Goal: Check status: Check status

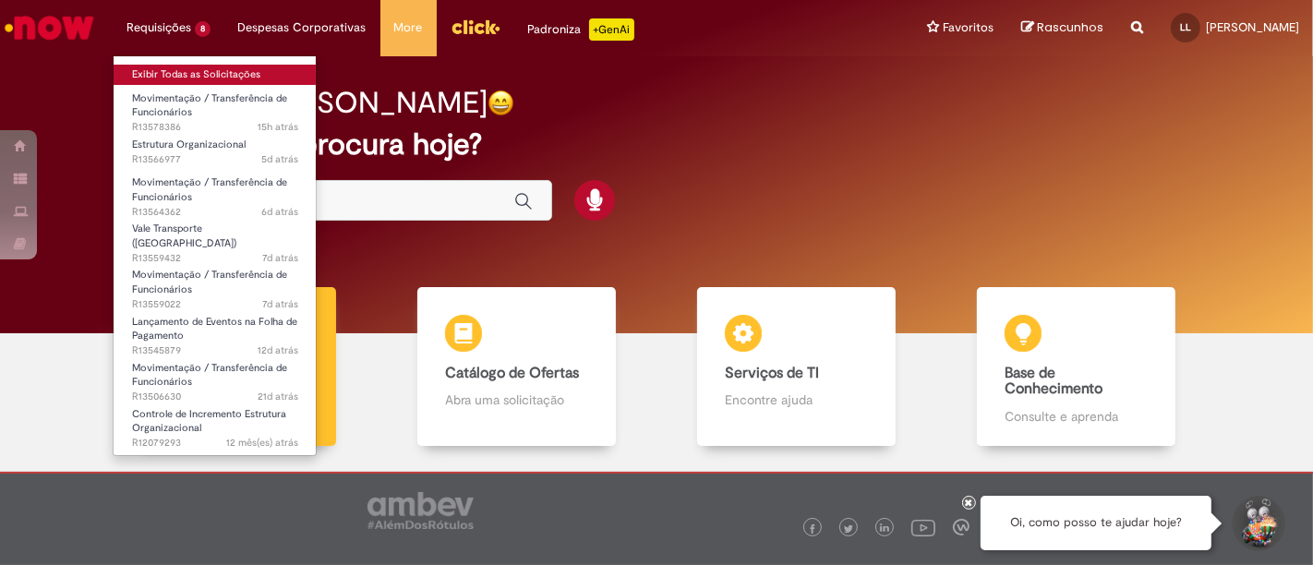
click at [199, 77] on link "Exibir Todas as Solicitações" at bounding box center [215, 75] width 203 height 20
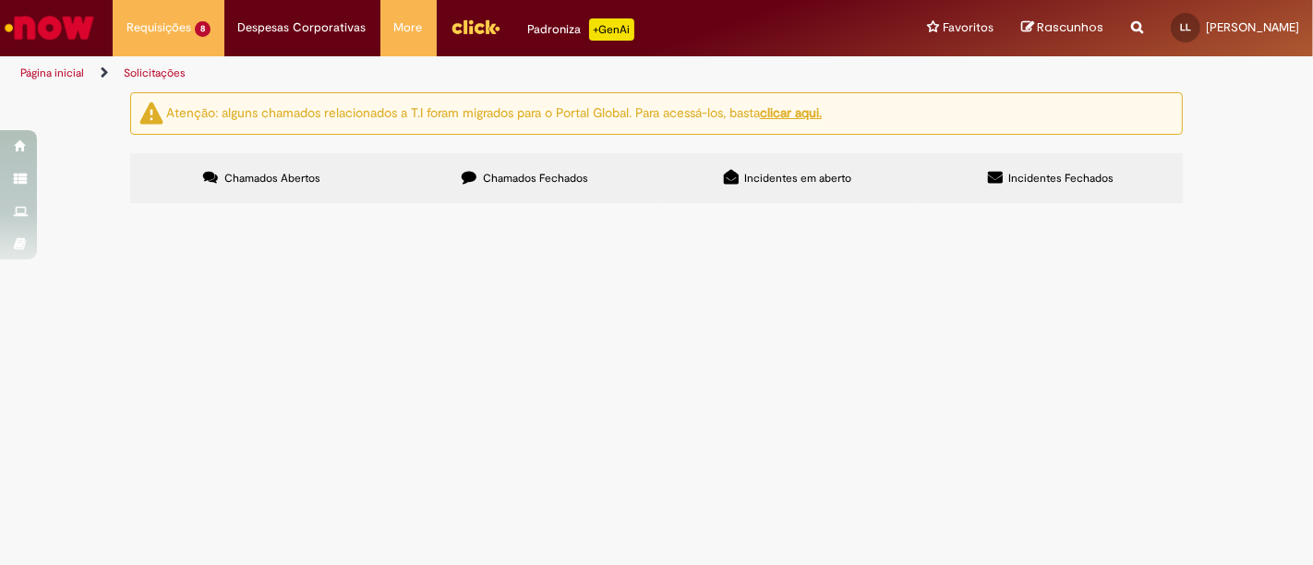
click at [0, 0] on span "Vale Transporte ([GEOGRAPHIC_DATA])" at bounding box center [0, 0] width 0 height 0
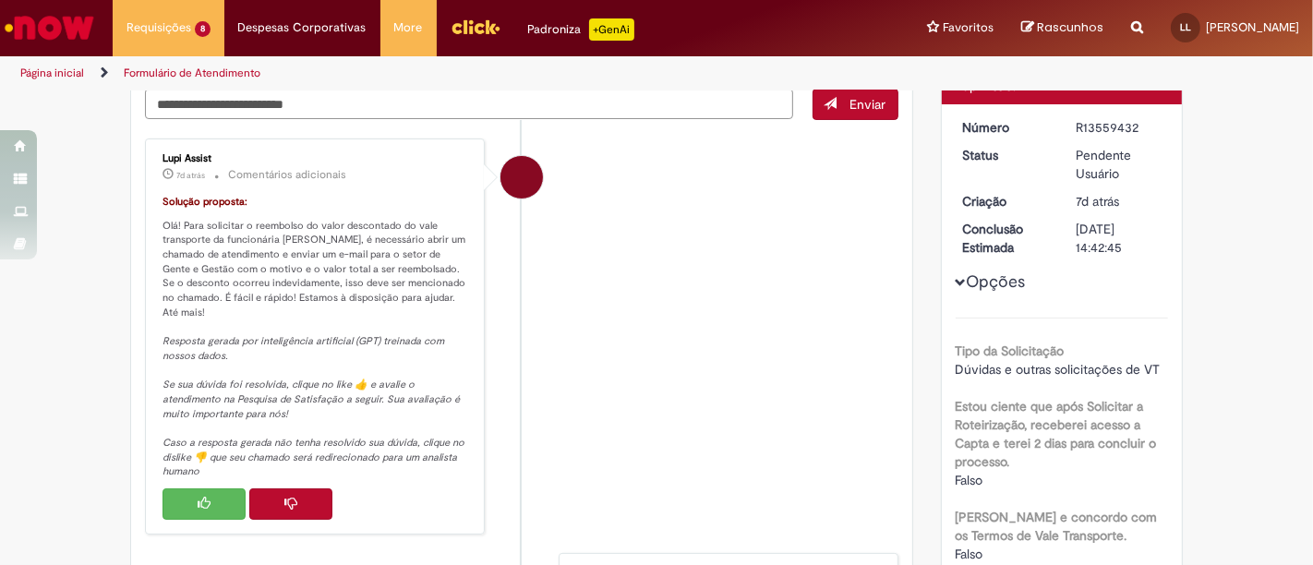
scroll to position [207, 0]
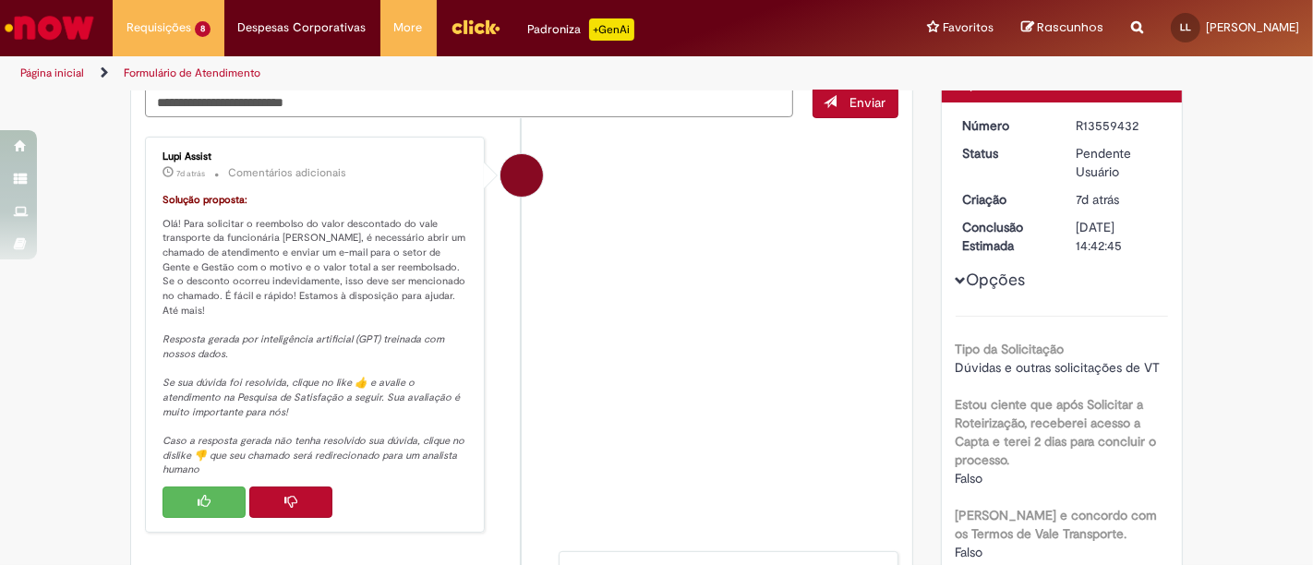
click at [293, 510] on button "Histórico de tíquete" at bounding box center [290, 501] width 83 height 31
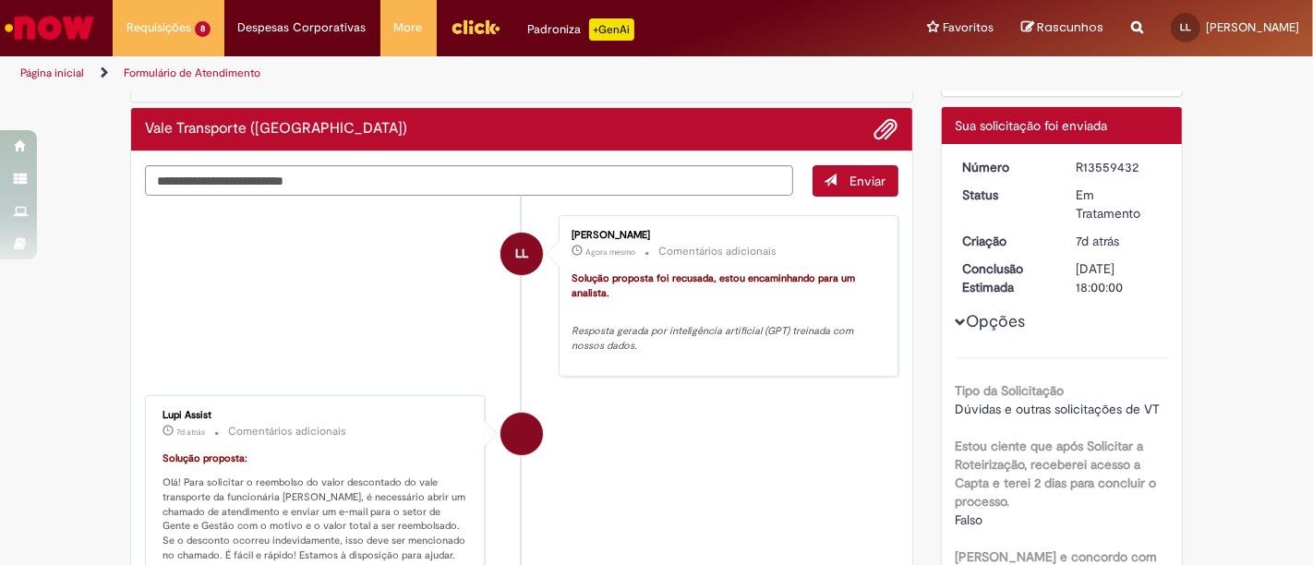
scroll to position [76, 0]
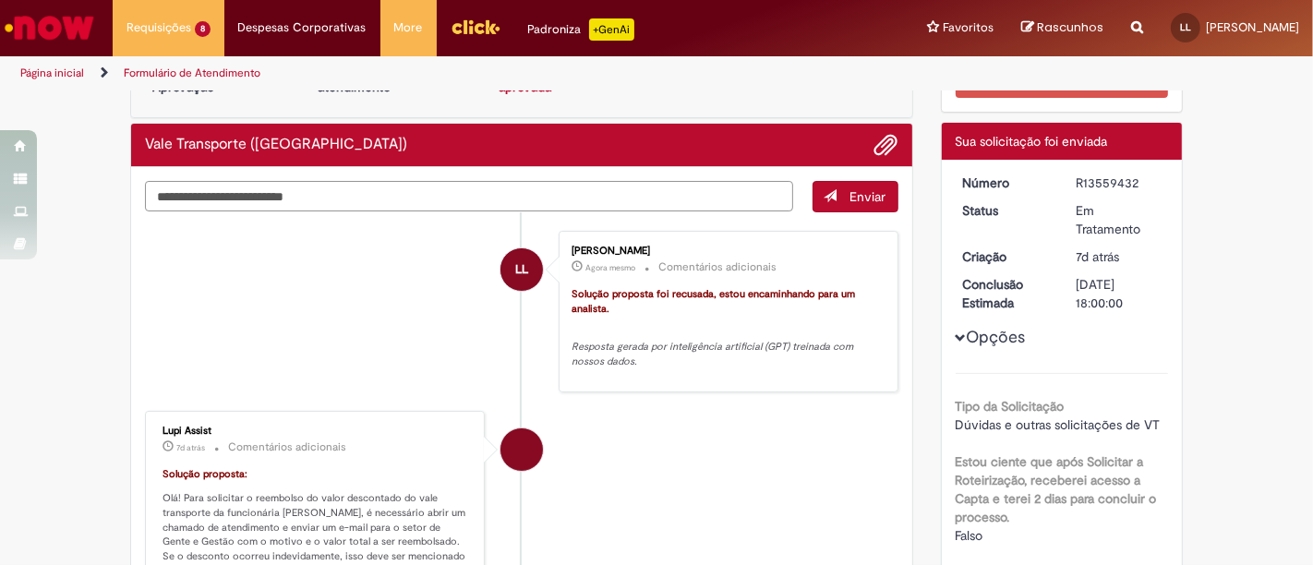
click at [351, 194] on textarea "Digite sua mensagem aqui..." at bounding box center [469, 196] width 648 height 30
type textarea "**********"
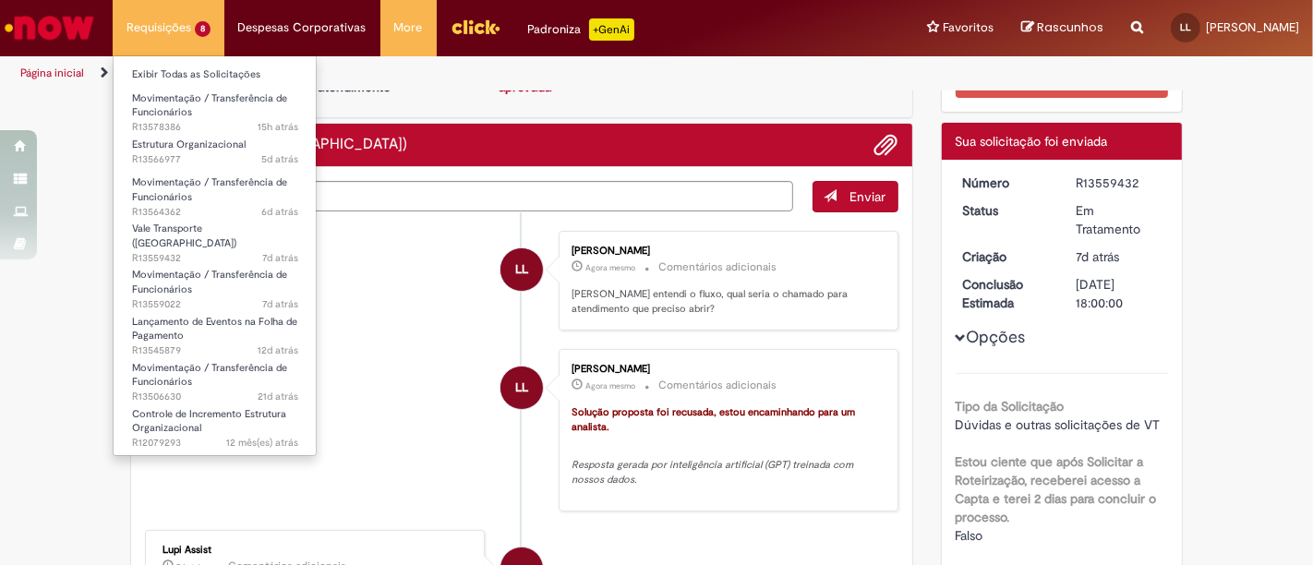
click at [206, 63] on li "Exibir Todas as Solicitações" at bounding box center [215, 73] width 203 height 24
click at [216, 70] on link "Exibir Todas as Solicitações" at bounding box center [215, 75] width 203 height 20
